Goal: Browse casually: Explore the website without a specific task or goal

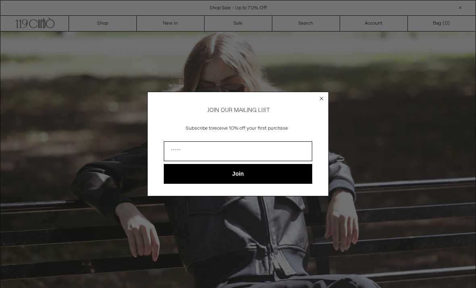
click at [320, 100] on circle "Close dialog" at bounding box center [322, 99] width 8 height 8
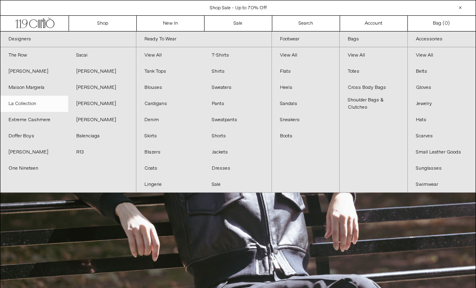
click at [21, 101] on link "La Collection" at bounding box center [34, 104] width 68 height 16
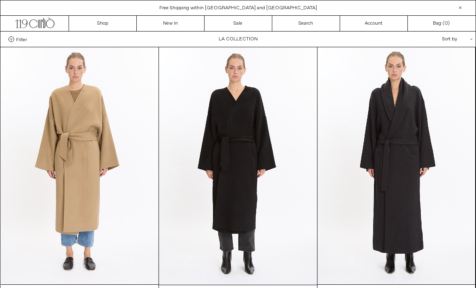
click at [458, 9] on div at bounding box center [461, 8] width 10 height 10
click at [32, 24] on icon ".cls-1, .cls-2 { fill: #231f20; stroke: #231f20; stroke-miterlimit: 10; stroke-…" at bounding box center [35, 22] width 40 height 12
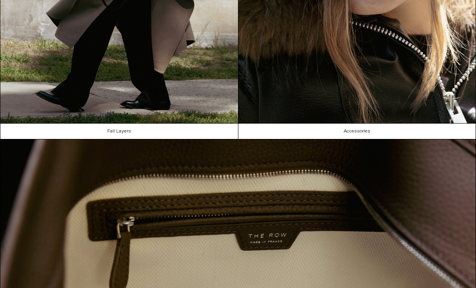
scroll to position [546, 0]
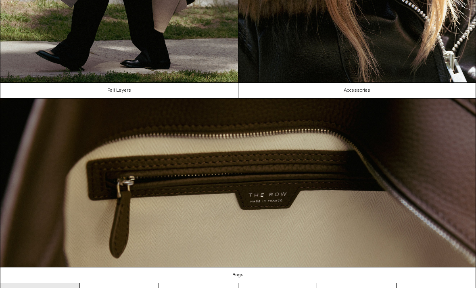
click at [23, 285] on link "About" at bounding box center [39, 290] width 79 height 15
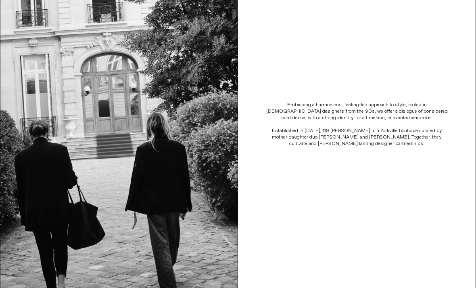
scroll to position [188, 0]
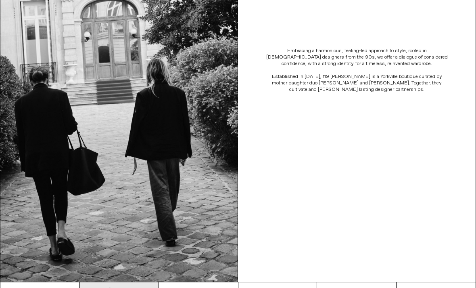
click at [115, 286] on link "Shipping & Returns" at bounding box center [119, 289] width 79 height 15
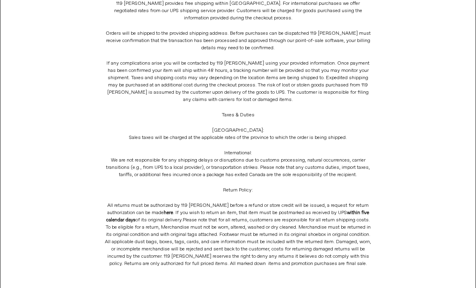
scroll to position [110, 0]
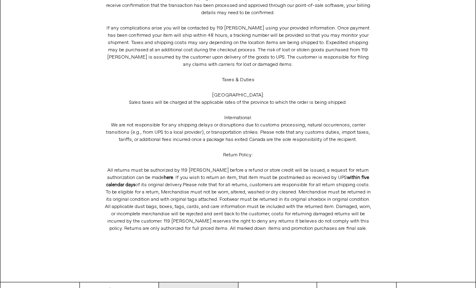
click at [182, 287] on link "Policies" at bounding box center [198, 289] width 79 height 15
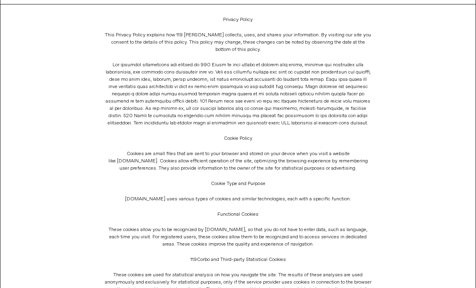
scroll to position [148, 0]
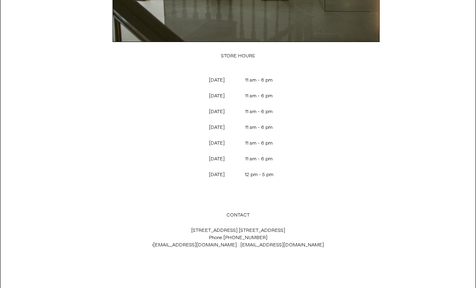
scroll to position [242, 0]
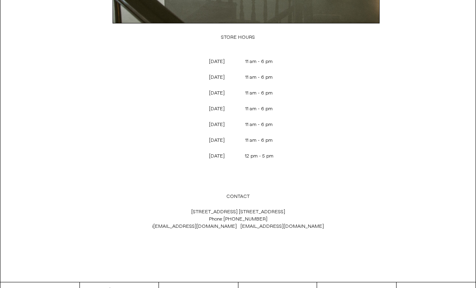
click at [251, 213] on p "119 Yorkville Ave. Toronto, Ontario M5R 1C4 Phone: +1 (416) 928 0954 i nfo@119c…" at bounding box center [238, 219] width 267 height 30
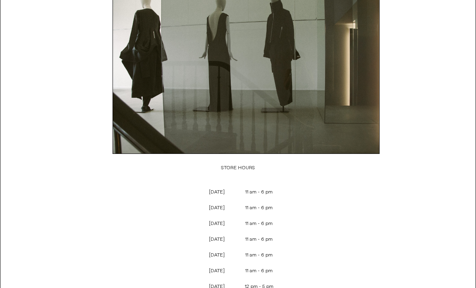
scroll to position [0, 0]
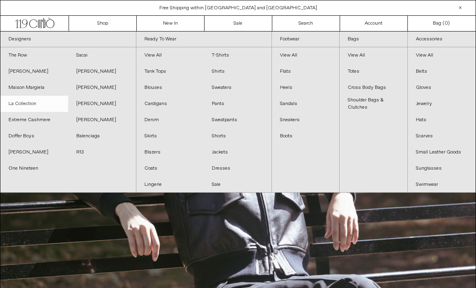
click at [24, 102] on link "La Collection" at bounding box center [34, 104] width 68 height 16
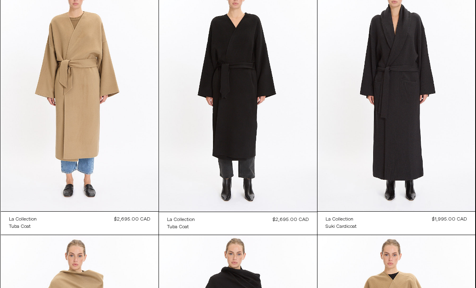
scroll to position [73, 0]
click at [300, 219] on div "$2,695.00 CAD" at bounding box center [291, 219] width 36 height 7
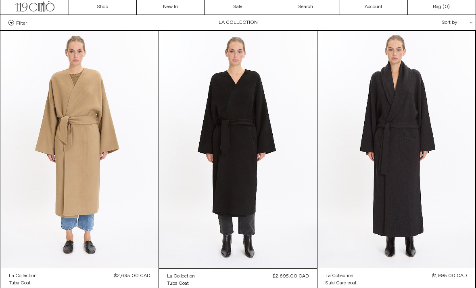
scroll to position [0, 0]
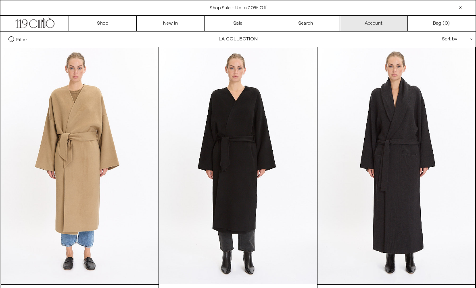
click at [375, 24] on link "Account" at bounding box center [374, 23] width 68 height 15
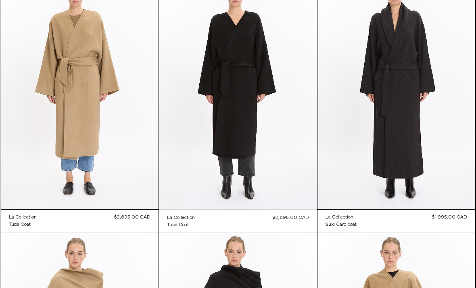
scroll to position [75, 0]
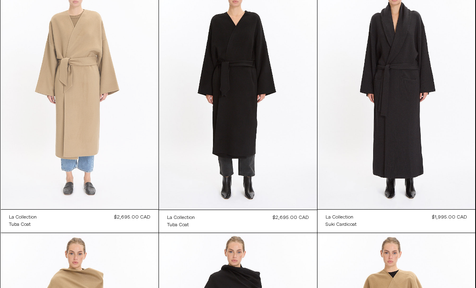
click at [82, 117] on at bounding box center [80, 90] width 158 height 237
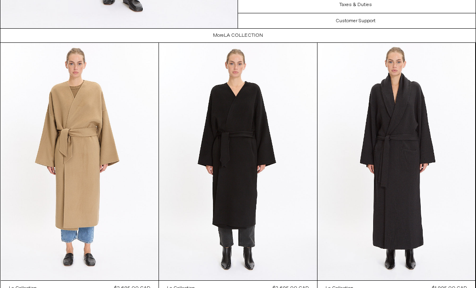
scroll to position [1222, 0]
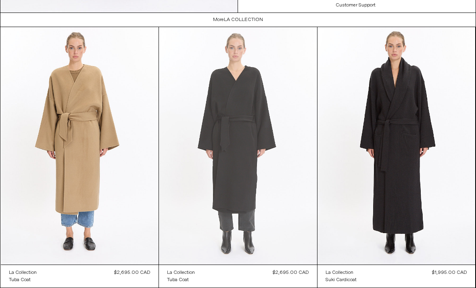
click at [248, 153] on at bounding box center [238, 145] width 158 height 237
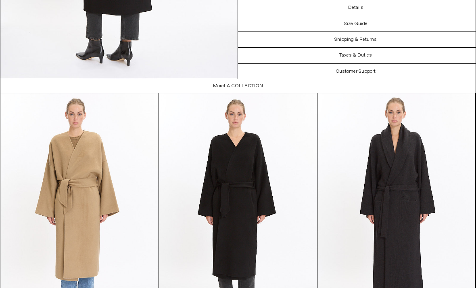
scroll to position [931, 0]
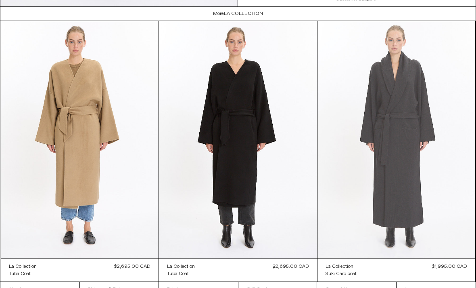
click at [409, 161] on at bounding box center [397, 139] width 158 height 237
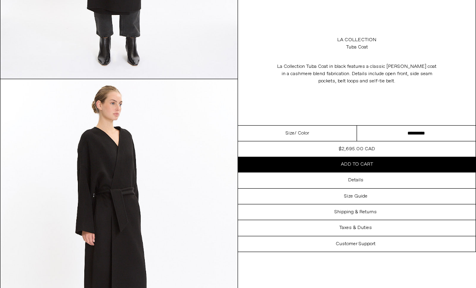
scroll to position [261, 0]
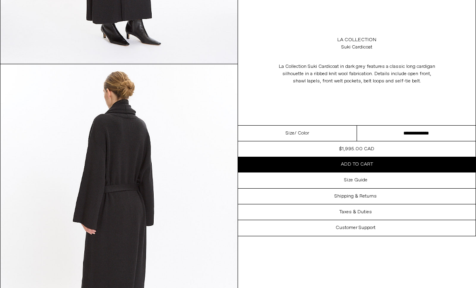
scroll to position [562, 0]
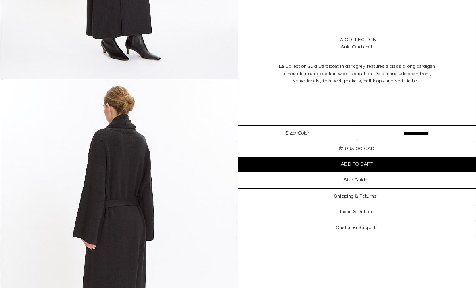
click at [134, 208] on img at bounding box center [118, 227] width 237 height 297
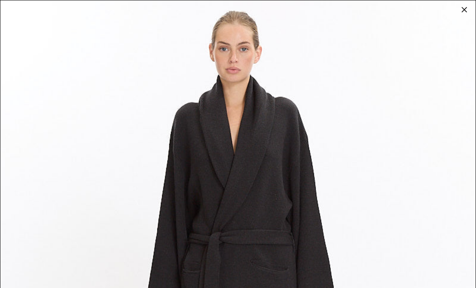
scroll to position [0, 0]
click at [462, 11] on div at bounding box center [464, 9] width 11 height 11
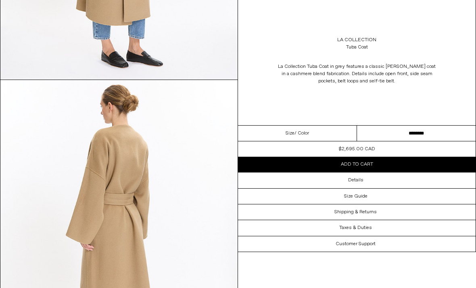
scroll to position [556, 0]
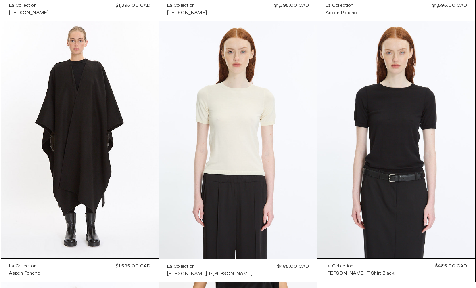
scroll to position [547, 0]
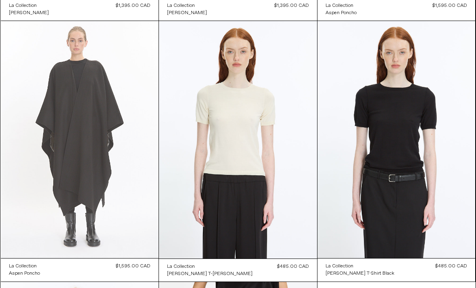
click at [81, 147] on at bounding box center [80, 139] width 158 height 237
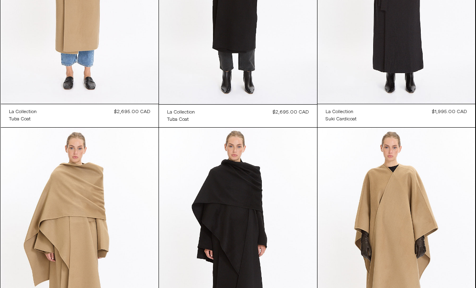
scroll to position [0, 0]
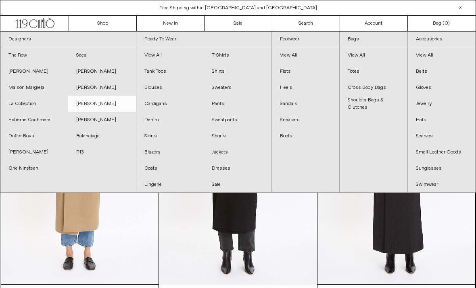
click at [90, 100] on link "[PERSON_NAME]" at bounding box center [102, 104] width 68 height 16
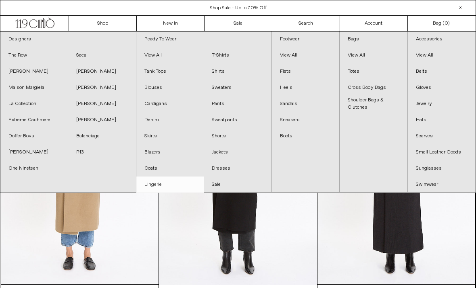
click at [157, 180] on link "Lingerie" at bounding box center [170, 184] width 68 height 16
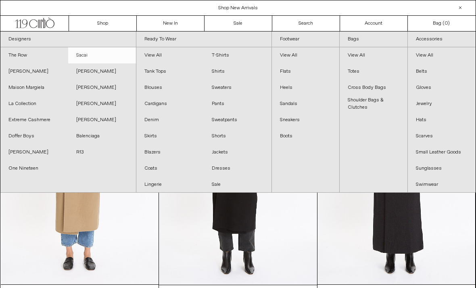
click at [82, 56] on link "Sacai" at bounding box center [102, 55] width 68 height 16
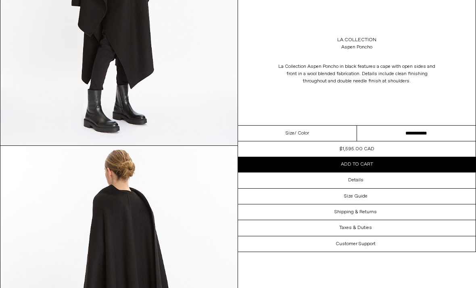
scroll to position [764, 0]
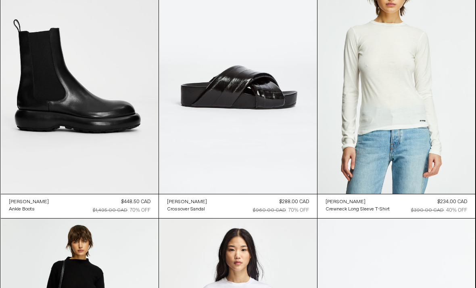
scroll to position [1641, 0]
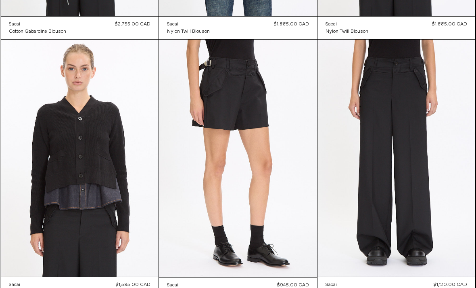
scroll to position [530, 0]
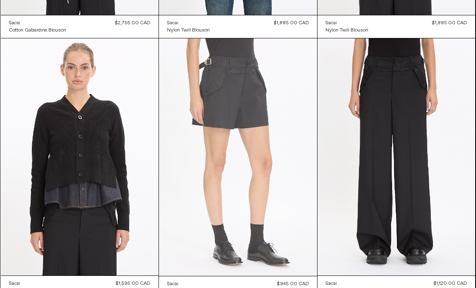
click at [244, 234] on at bounding box center [238, 156] width 158 height 237
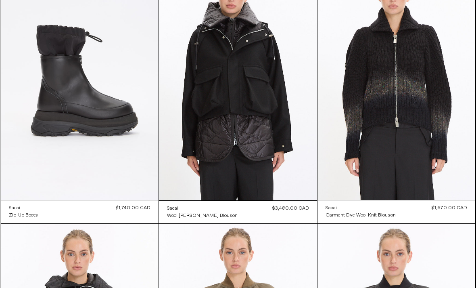
scroll to position [0, 0]
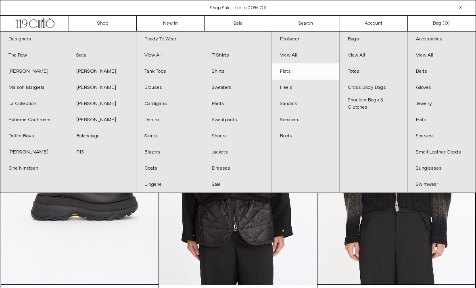
click at [286, 72] on link "Flats" at bounding box center [305, 71] width 67 height 16
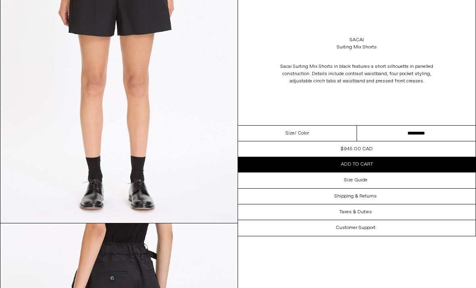
scroll to position [715, 0]
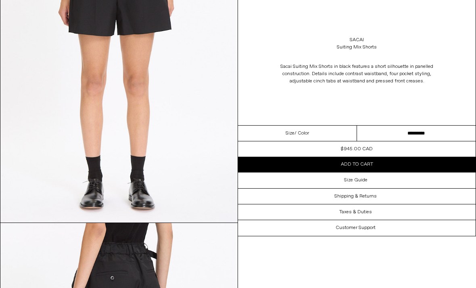
click at [150, 189] on img at bounding box center [118, 74] width 237 height 297
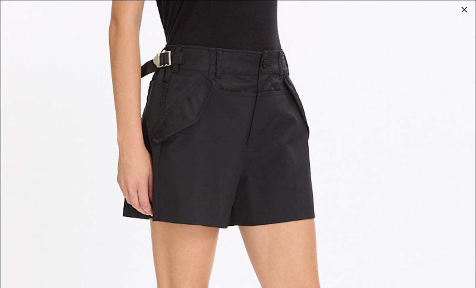
scroll to position [0, 0]
click at [462, 13] on div at bounding box center [464, 9] width 11 height 11
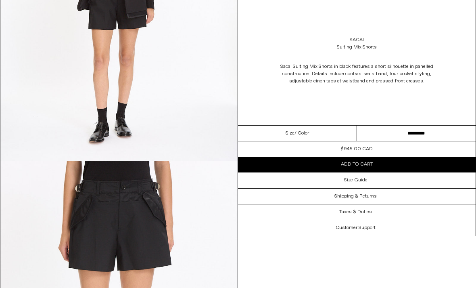
scroll to position [406, 0]
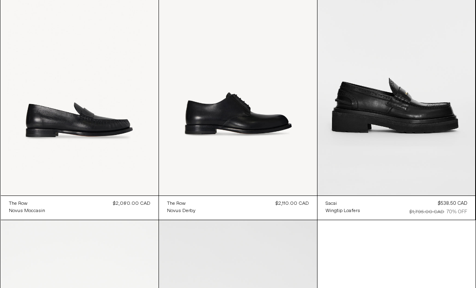
scroll to position [618, 0]
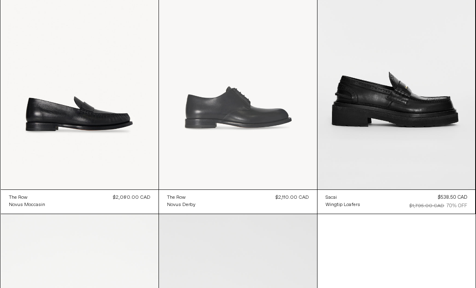
click at [242, 107] on at bounding box center [238, 70] width 158 height 237
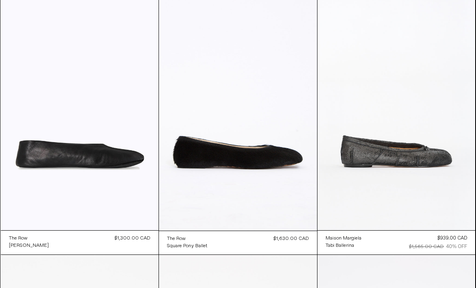
scroll to position [0, 0]
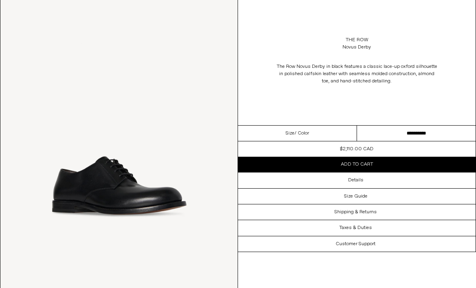
scroll to position [325, 0]
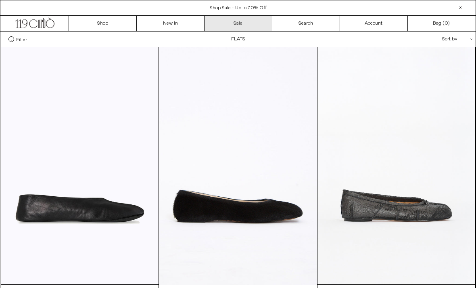
click at [239, 23] on link "Sale" at bounding box center [239, 23] width 68 height 15
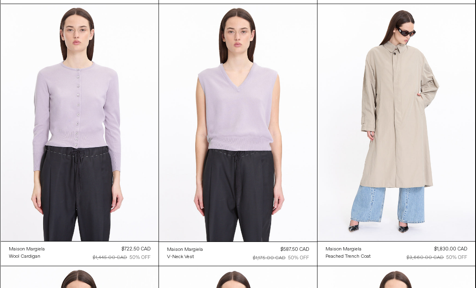
scroll to position [2660, 0]
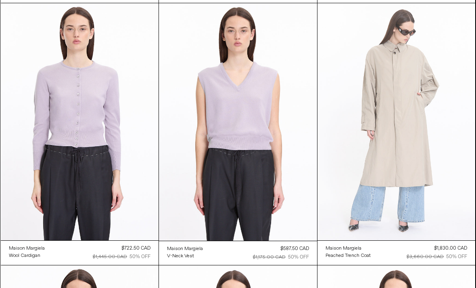
click at [417, 173] on at bounding box center [397, 122] width 158 height 237
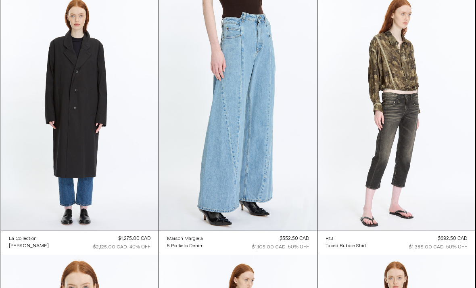
scroll to position [5287, 0]
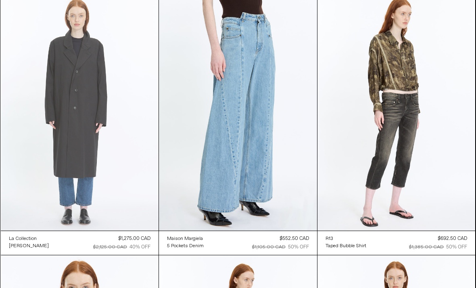
click at [79, 129] on at bounding box center [80, 112] width 158 height 237
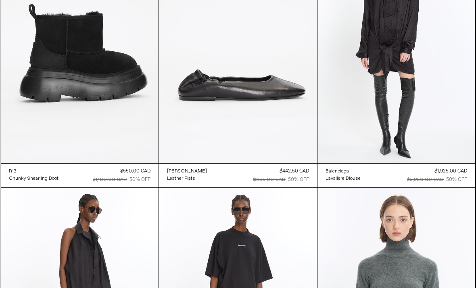
scroll to position [9524, 0]
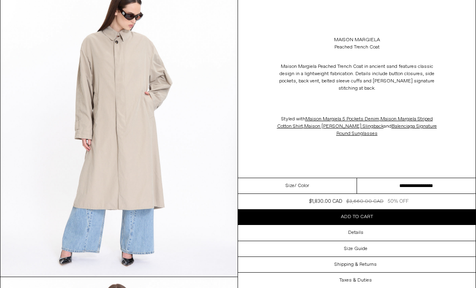
click at [426, 183] on select "**********" at bounding box center [416, 186] width 119 height 16
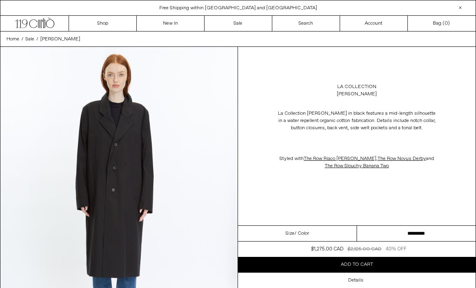
click at [381, 231] on select "**********" at bounding box center [416, 234] width 119 height 16
